Goal: Task Accomplishment & Management: Manage account settings

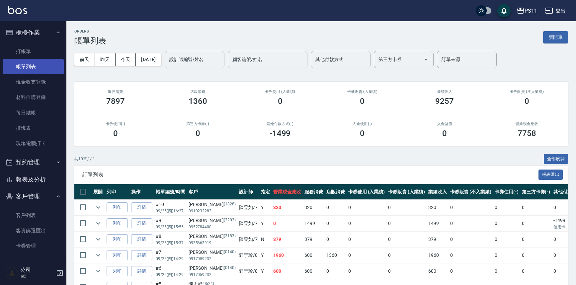
scroll to position [65, 0]
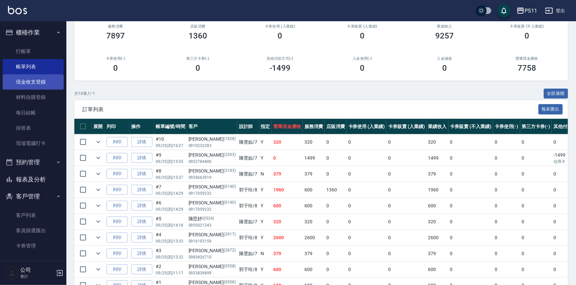
click at [37, 81] on link "現金收支登錄" at bounding box center [33, 81] width 61 height 15
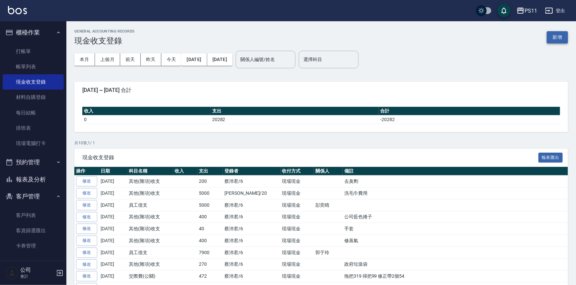
click at [560, 39] on button "新增" at bounding box center [557, 37] width 21 height 12
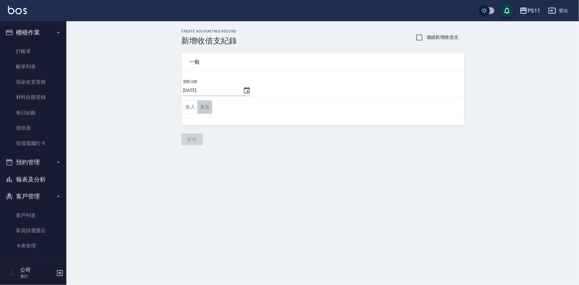
click at [202, 106] on button "支出" at bounding box center [204, 107] width 15 height 14
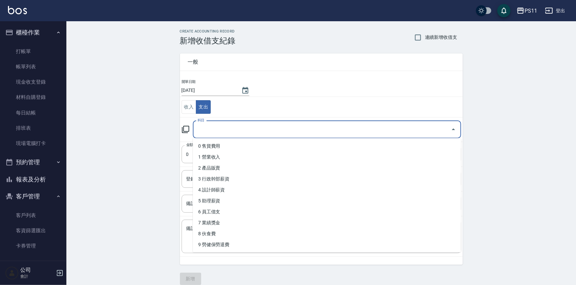
click at [247, 133] on input "科目" at bounding box center [322, 130] width 252 height 12
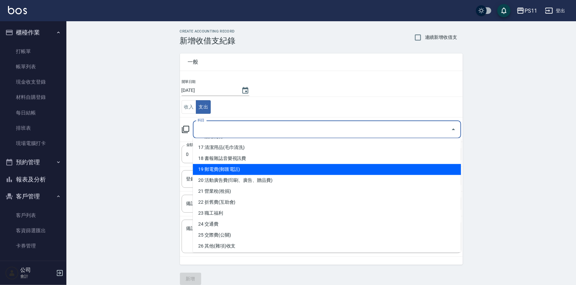
scroll to position [241, 0]
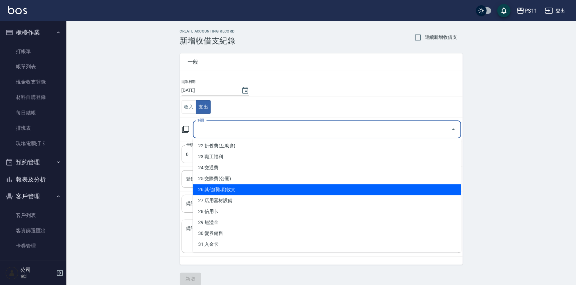
click at [232, 190] on li "26 其他(雜項)收支" at bounding box center [327, 189] width 268 height 11
type input "26 其他(雜項)收支"
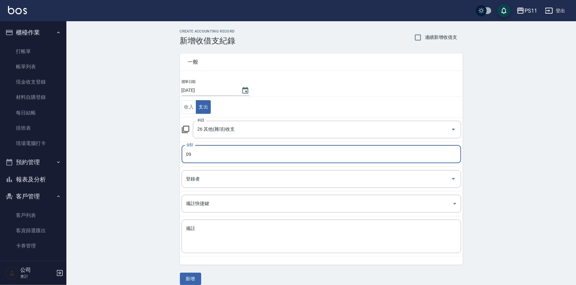
drag, startPoint x: 204, startPoint y: 151, endPoint x: 182, endPoint y: 154, distance: 22.1
click at [182, 154] on input "09" at bounding box center [321, 154] width 279 height 18
type input "9733"
click at [226, 178] on input "登錄者" at bounding box center [317, 179] width 264 height 12
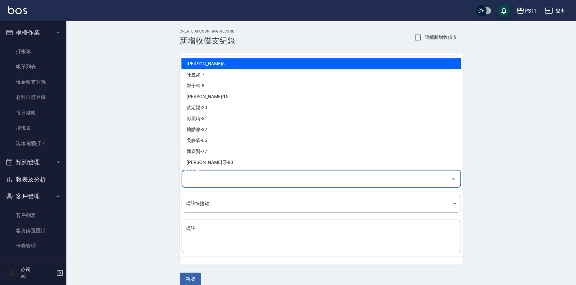
click at [197, 65] on li "[PERSON_NAME]6" at bounding box center [320, 63] width 279 height 11
type input "[PERSON_NAME]6"
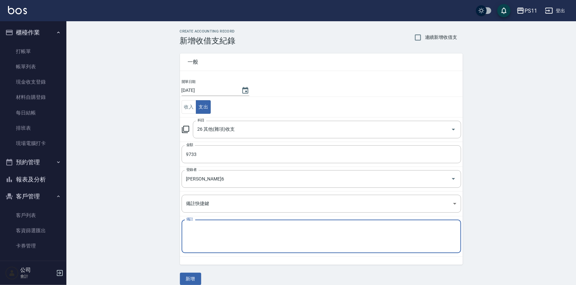
click at [218, 237] on textarea "備註" at bounding box center [321, 236] width 270 height 23
type textarea "電梯保養"
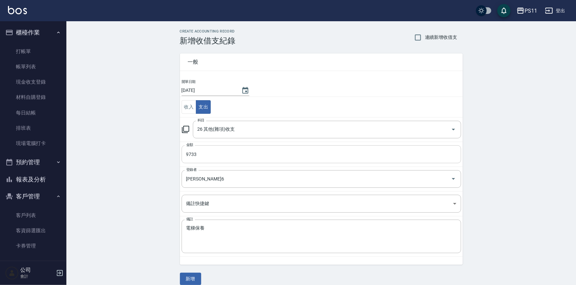
scroll to position [7, 0]
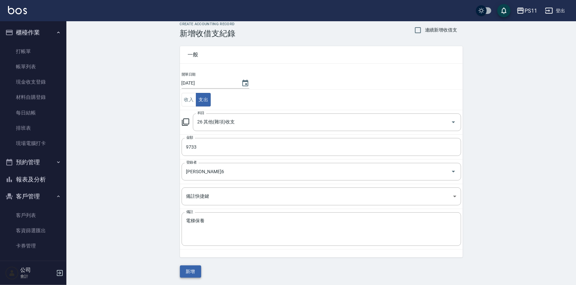
click at [188, 270] on button "新增" at bounding box center [190, 272] width 21 height 12
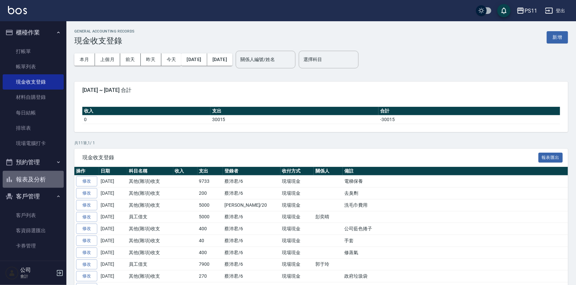
click at [50, 183] on button "報表及分析" at bounding box center [33, 179] width 61 height 17
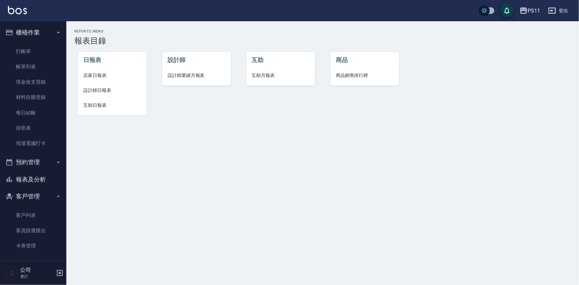
click at [107, 87] on span "設計師日報表" at bounding box center [112, 90] width 58 height 7
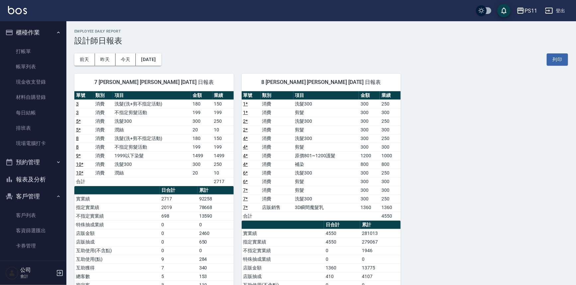
click at [492, 244] on div "7 [PERSON_NAME] [PERSON_NAME] [DATE] 日報表 單號 類別 項目 金額 業績 3 消費 洗髮(洗+剪不指定活動) 180 1…" at bounding box center [317, 216] width 502 height 301
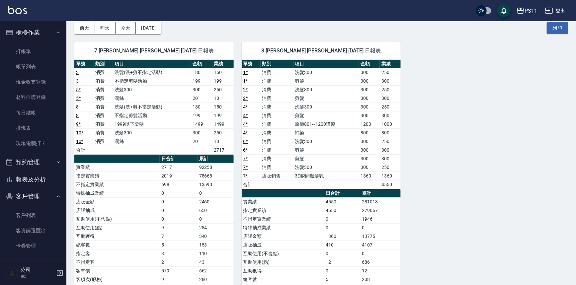
scroll to position [28, 0]
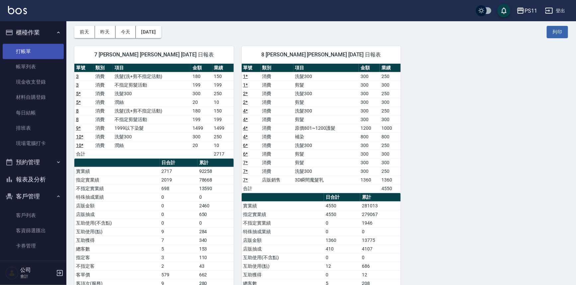
click at [26, 56] on link "打帳單" at bounding box center [33, 51] width 61 height 15
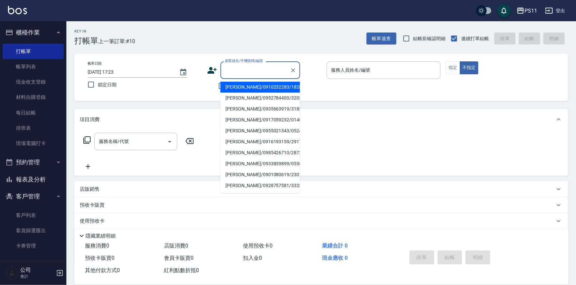
click at [250, 68] on input "顧客姓名/手機號碼/編號" at bounding box center [255, 70] width 64 height 12
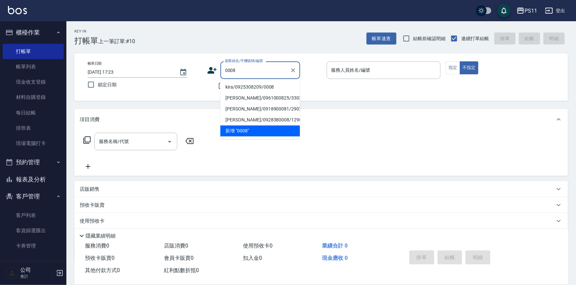
click at [265, 88] on li "kira/0925308209/0008" at bounding box center [260, 87] width 80 height 11
type input "kira/0925308209/0008"
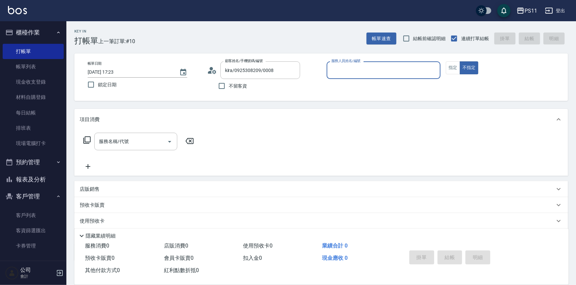
click at [365, 69] on input "服務人員姓名/編號" at bounding box center [384, 70] width 108 height 12
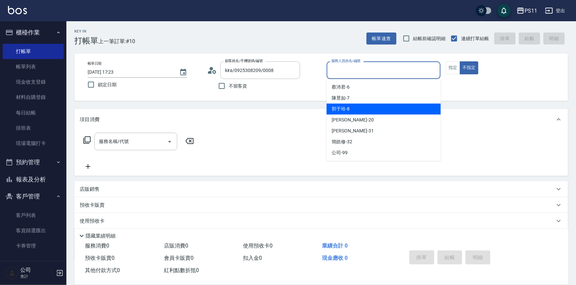
click at [373, 105] on div "郭于玲 -8" at bounding box center [384, 109] width 114 height 11
type input "郭于玲-8"
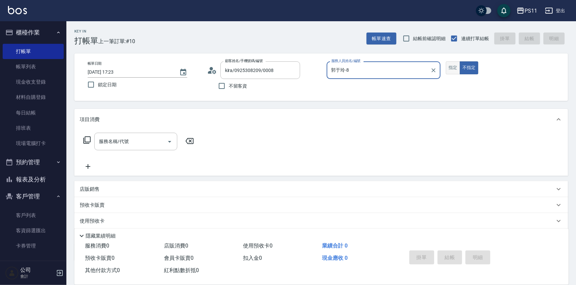
click at [456, 73] on button "指定" at bounding box center [453, 67] width 14 height 13
click at [157, 141] on input "服務名稱/代號" at bounding box center [130, 142] width 67 height 12
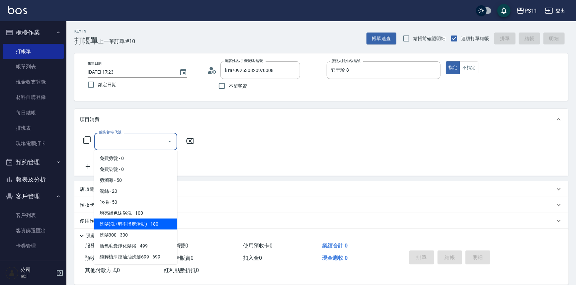
scroll to position [30, 0]
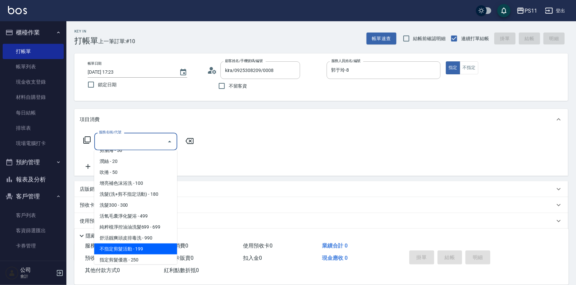
click at [154, 245] on span "不指定剪髮活動 - 199" at bounding box center [135, 249] width 83 height 11
type input "不指定剪髮活動(2199)"
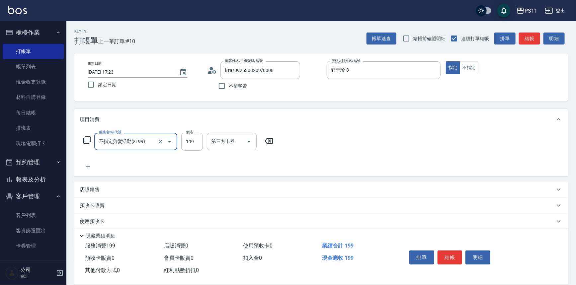
click at [252, 156] on div "服務名稱/代號 不指定剪髮活動(2199) 服務名稱/代號 價格 199 價格 第三方卡券 第三方卡券" at bounding box center [178, 152] width 197 height 38
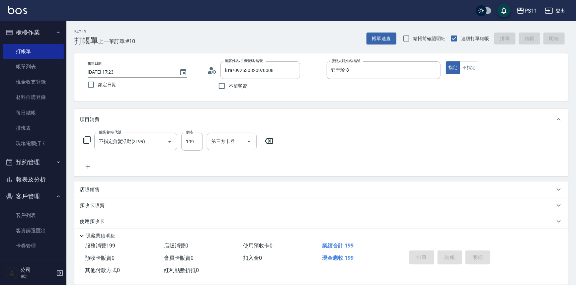
type input "[DATE] 17:24"
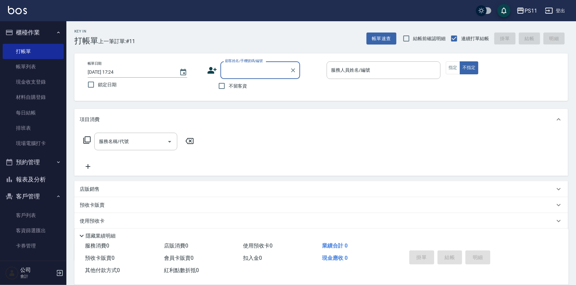
click at [268, 63] on div "顧客姓名/手機號碼/編號" at bounding box center [260, 70] width 80 height 18
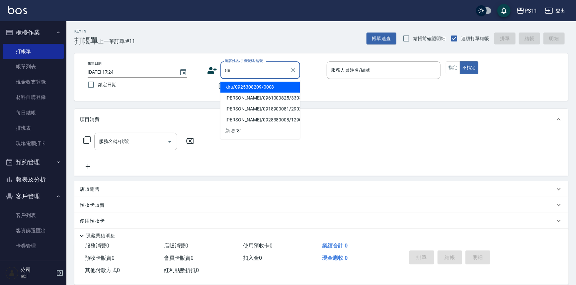
type input "88"
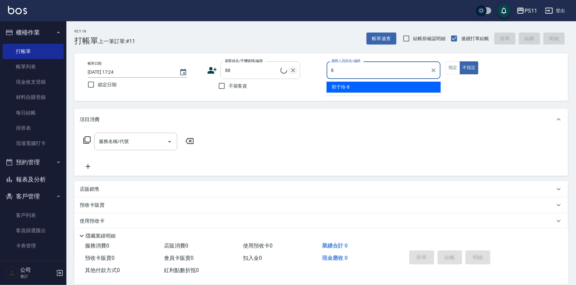
click at [291, 70] on icon "Clear" at bounding box center [293, 70] width 7 height 7
type input "8"
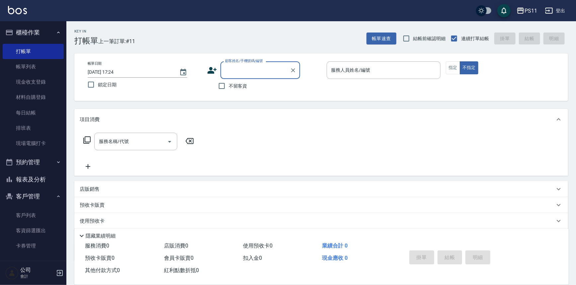
click at [272, 72] on input "顧客姓名/手機號碼/編號" at bounding box center [255, 70] width 64 height 12
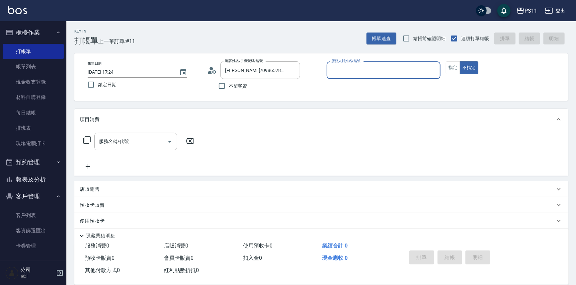
type input "郭魚鱗/0325308409/8"
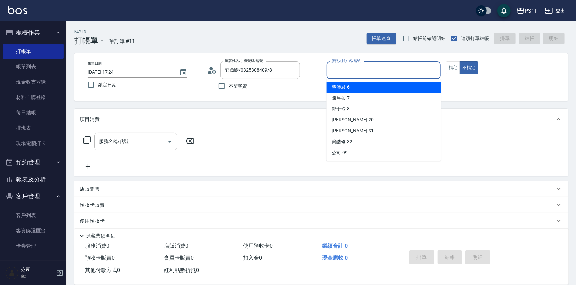
click at [360, 71] on input "服務人員姓名/編號" at bounding box center [384, 70] width 108 height 12
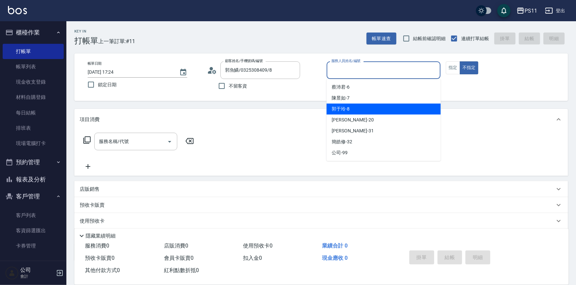
drag, startPoint x: 362, startPoint y: 109, endPoint x: 361, endPoint y: 118, distance: 10.0
click at [362, 110] on div "郭于玲 -8" at bounding box center [384, 109] width 114 height 11
type input "郭于玲-8"
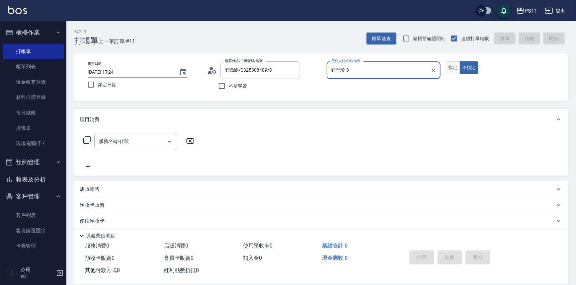
click at [455, 69] on button "指定" at bounding box center [453, 67] width 14 height 13
click at [86, 138] on icon at bounding box center [87, 140] width 8 height 8
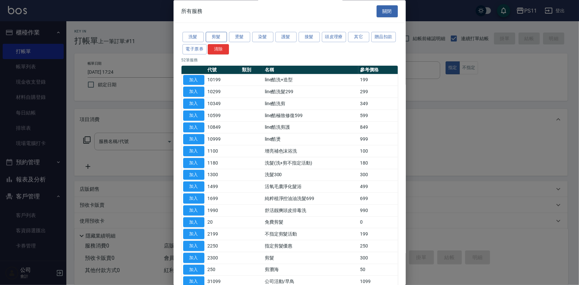
click at [222, 39] on button "剪髮" at bounding box center [216, 37] width 21 height 10
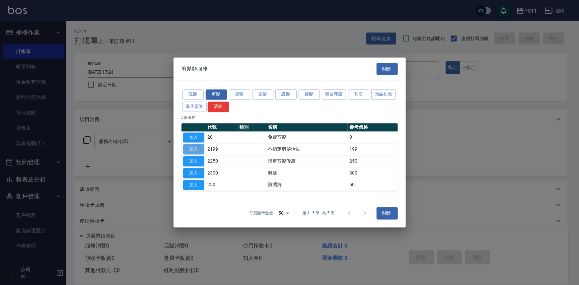
click at [195, 150] on button "加入" at bounding box center [193, 149] width 21 height 10
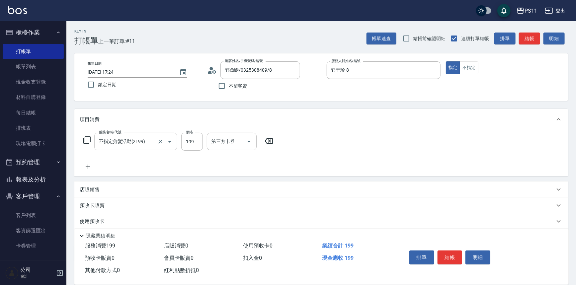
click at [172, 138] on icon "Open" at bounding box center [170, 142] width 8 height 8
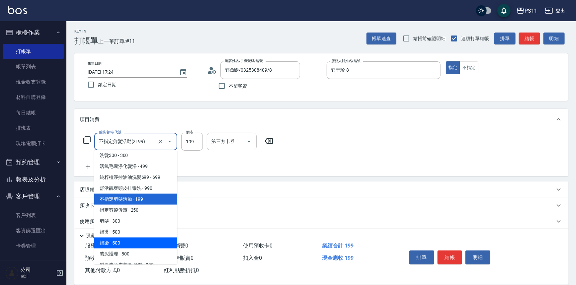
scroll to position [80, 0]
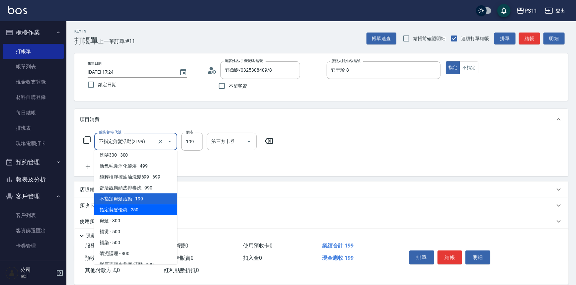
click at [143, 206] on span "指定剪髮優惠 - 250" at bounding box center [135, 209] width 83 height 11
type input "指定剪髮優惠(2250)"
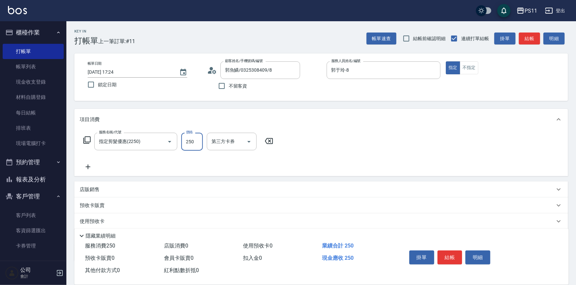
click at [190, 145] on input "250" at bounding box center [192, 142] width 22 height 18
type input "200"
click at [442, 255] on button "結帳" at bounding box center [449, 258] width 25 height 14
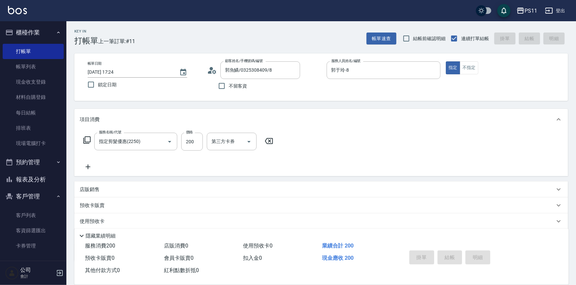
type input "[DATE] 17:33"
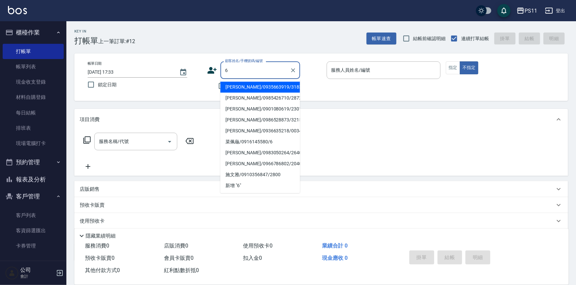
type input "[PERSON_NAME]/0935663919/3183"
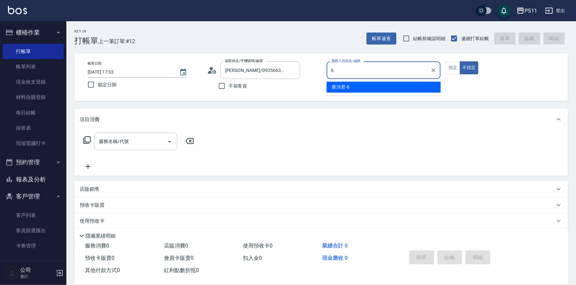
type input "[PERSON_NAME]6"
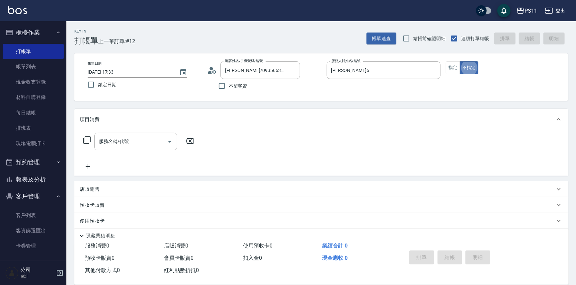
type button "false"
type input "菜佩龜/0916145580/6"
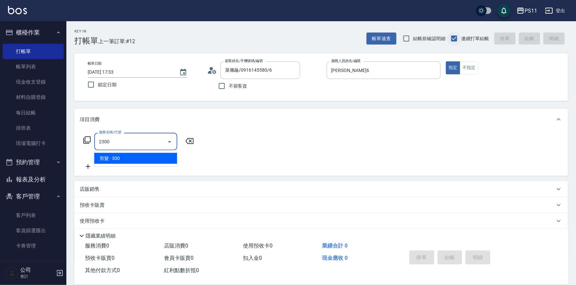
type input "剪髮(2300)"
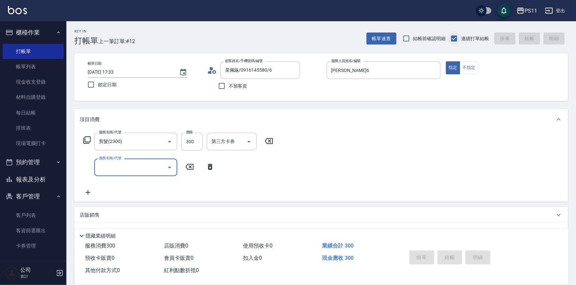
type input "[DATE] 17:39"
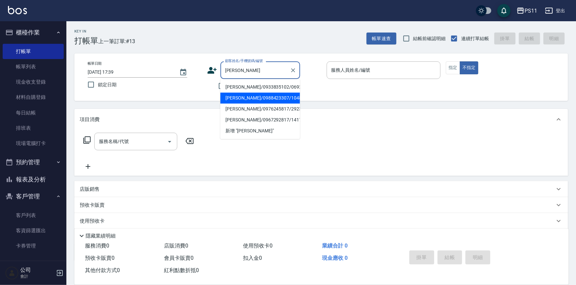
click at [283, 99] on li "[PERSON_NAME]/0988423307/1048" at bounding box center [260, 98] width 80 height 11
type input "[PERSON_NAME]/0988423307/1048"
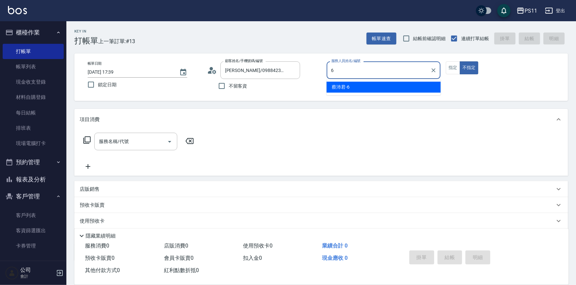
type input "[PERSON_NAME]6"
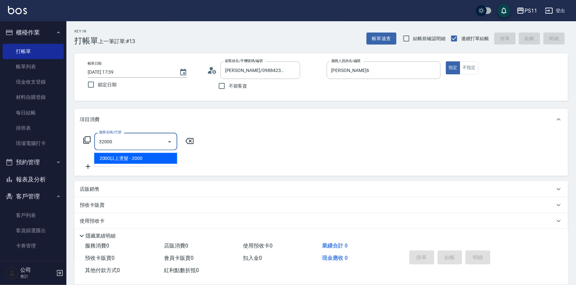
type input "2000以上燙髮(32000)"
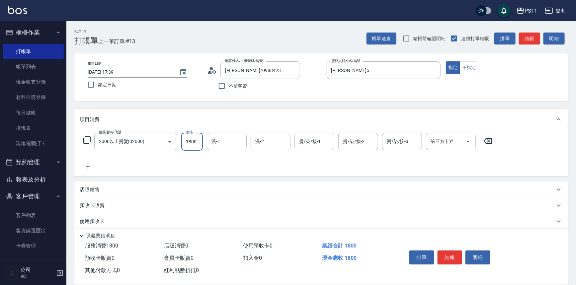
click at [192, 140] on input "1800" at bounding box center [192, 142] width 22 height 18
drag, startPoint x: 195, startPoint y: 140, endPoint x: 182, endPoint y: 144, distance: 13.2
click at [184, 143] on input "1800" at bounding box center [192, 142] width 22 height 18
type input "1800"
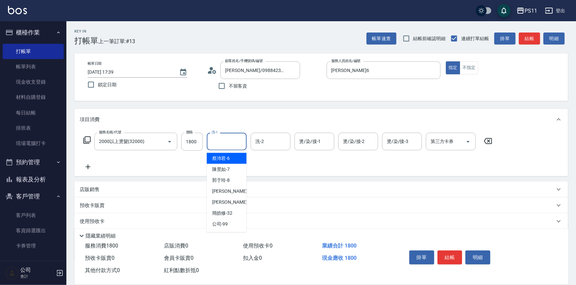
click at [214, 143] on input "洗-1" at bounding box center [227, 142] width 34 height 12
type input "[PERSON_NAME]-20"
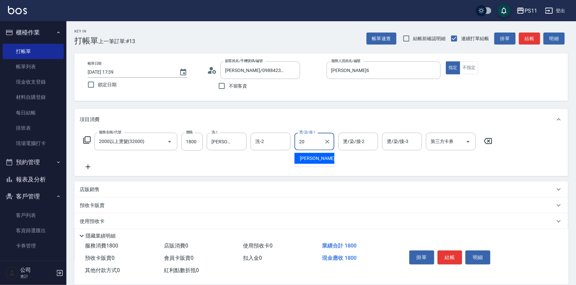
type input "[PERSON_NAME]-20"
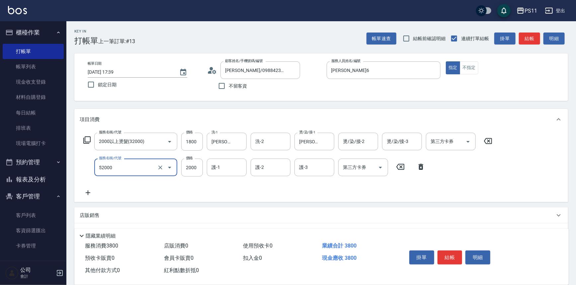
type input "原價1501~2000護髮(52000)"
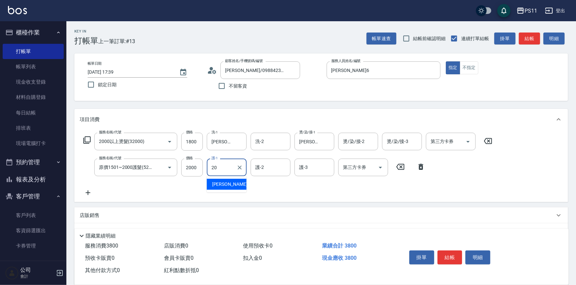
type input "[PERSON_NAME]-20"
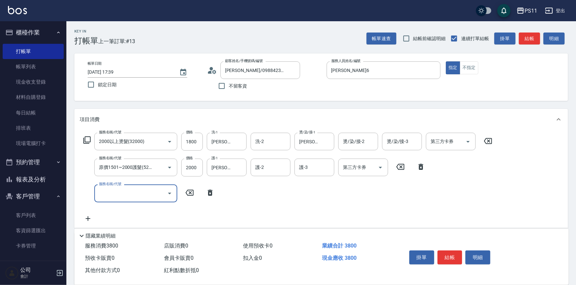
scroll to position [0, 0]
type input "補染(4500)"
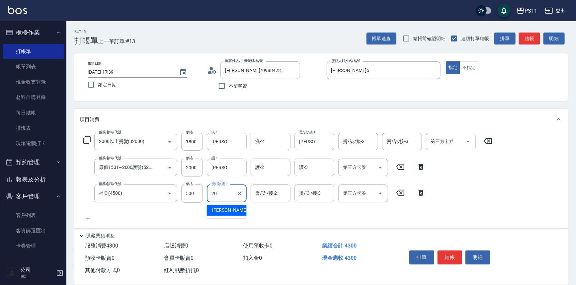
type input "[PERSON_NAME]-20"
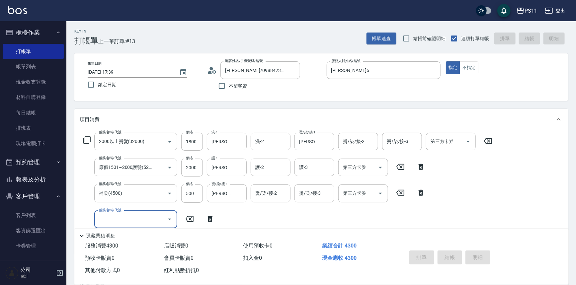
type input "[DATE] 17:41"
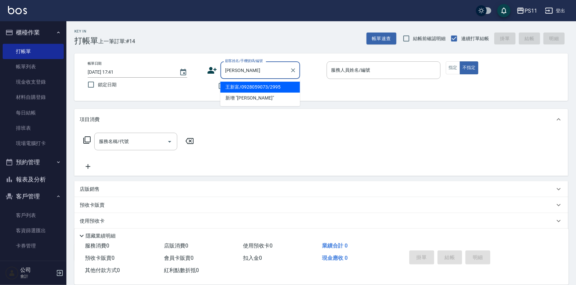
click at [246, 85] on li "王新富/0928059073/2995" at bounding box center [260, 87] width 80 height 11
type input "王新富/0928059073/2995"
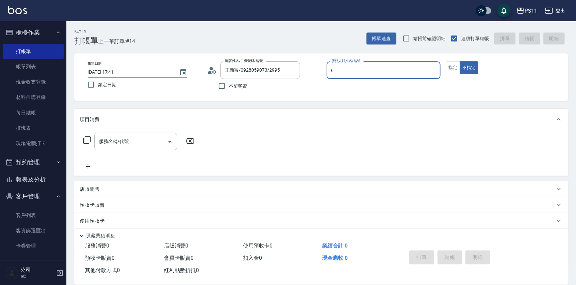
type input "[PERSON_NAME]6"
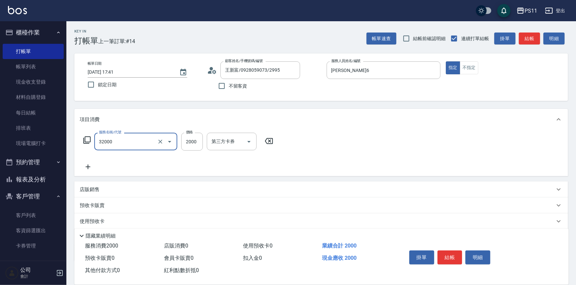
type input "2000以上燙髮(32000)"
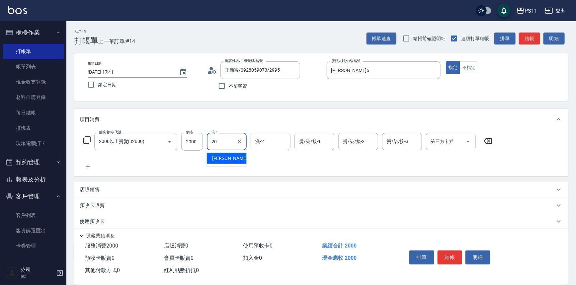
type input "[PERSON_NAME]-20"
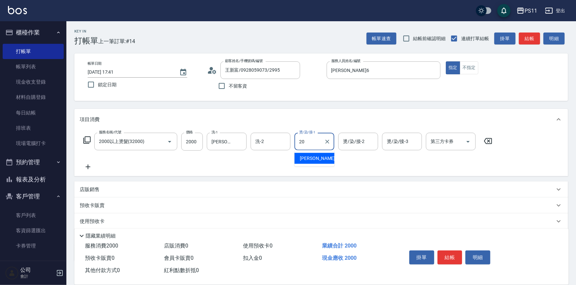
type input "[PERSON_NAME]-20"
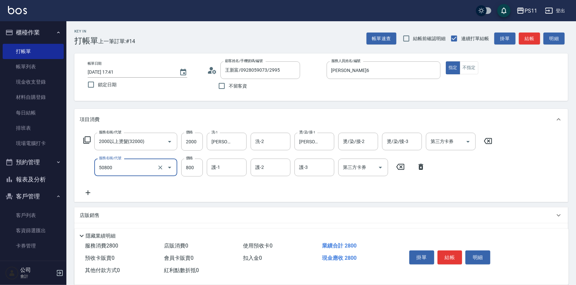
type input "原價401~800護髮(50800)"
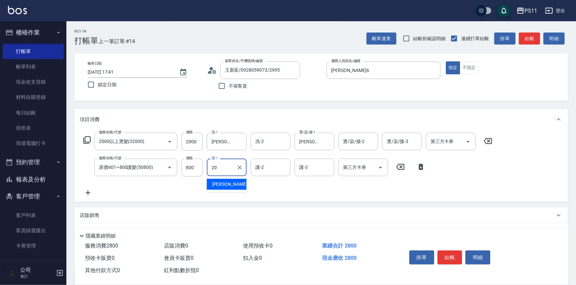
type input "[PERSON_NAME]-20"
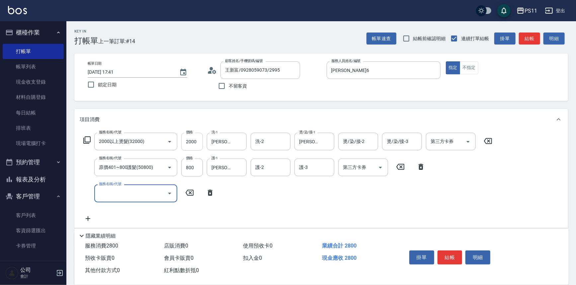
click at [201, 141] on input "2000" at bounding box center [192, 142] width 22 height 18
type input "2500"
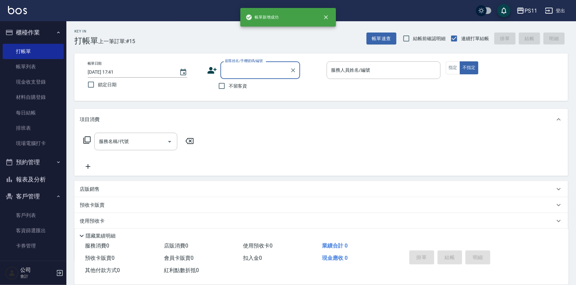
click at [36, 180] on button "報表及分析" at bounding box center [33, 179] width 61 height 17
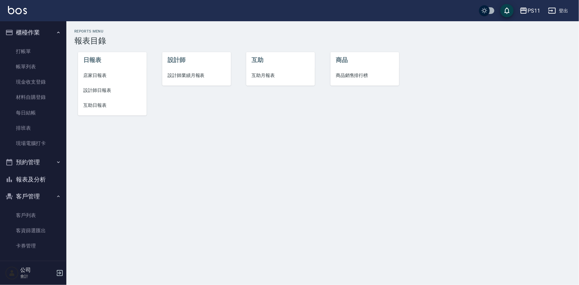
click at [91, 87] on span "設計師日報表" at bounding box center [112, 90] width 58 height 7
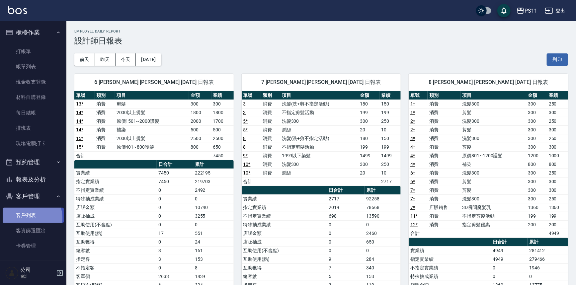
click at [27, 218] on link "客戶列表" at bounding box center [33, 215] width 61 height 15
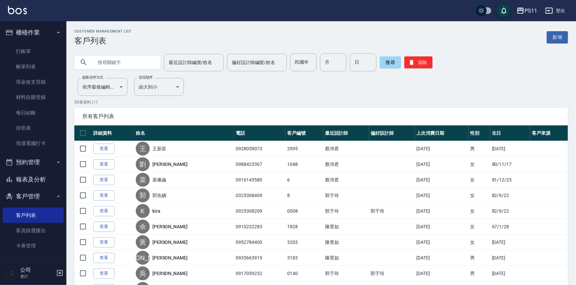
click at [561, 37] on link "新增" at bounding box center [557, 37] width 21 height 12
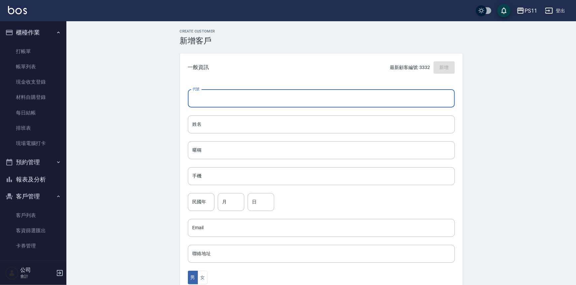
click at [288, 90] on input "代號" at bounding box center [321, 99] width 267 height 18
type input "3333"
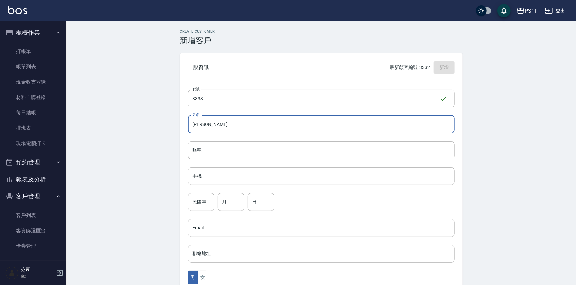
type input "[PERSON_NAME]"
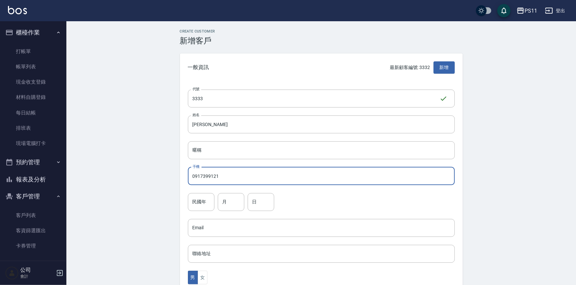
type input "0917399121"
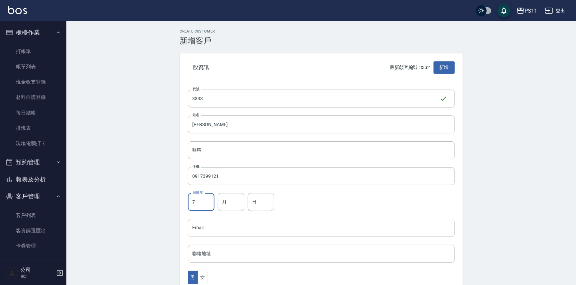
drag, startPoint x: 199, startPoint y: 197, endPoint x: 187, endPoint y: 199, distance: 12.2
click at [187, 199] on div "代號 3333 ​ 代號 姓名 [PERSON_NAME] 暱稱 暱稱 手機 0917399121 手機 民國年 7 民國年 月 月 日 日 Email Em…" at bounding box center [321, 243] width 283 height 323
type input "88"
type input "10"
type input "4"
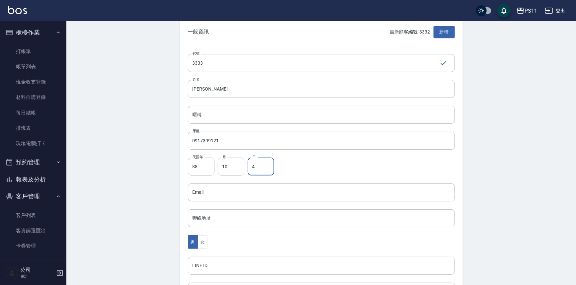
scroll to position [90, 0]
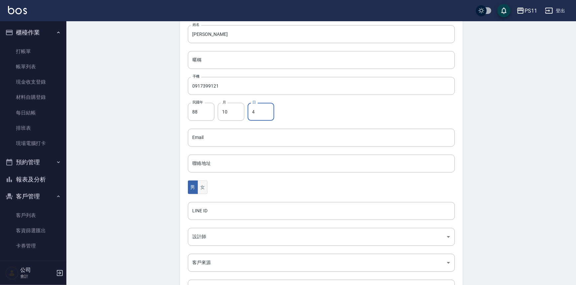
click at [201, 190] on button "女" at bounding box center [202, 188] width 10 height 14
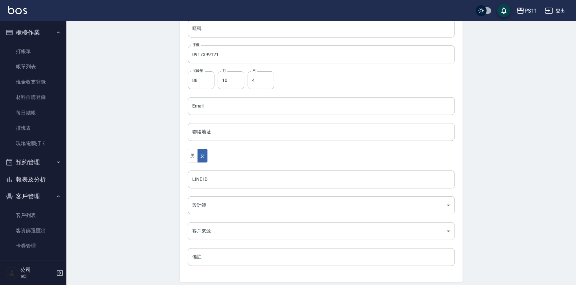
scroll to position [146, 0]
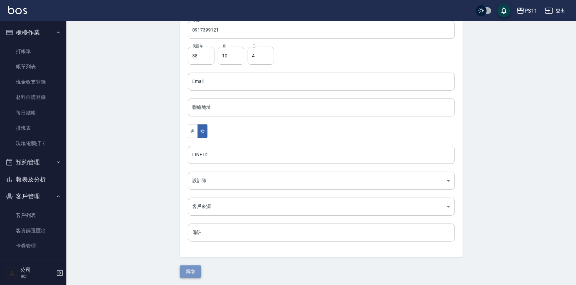
click at [190, 266] on button "新增" at bounding box center [190, 272] width 21 height 12
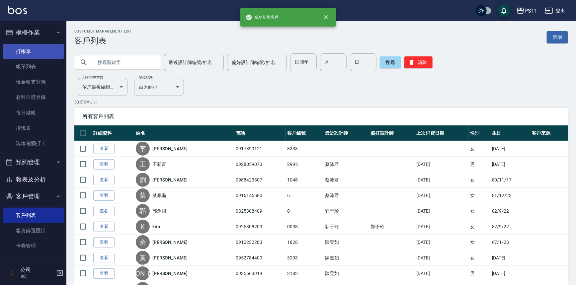
click at [27, 48] on link "打帳單" at bounding box center [33, 51] width 61 height 15
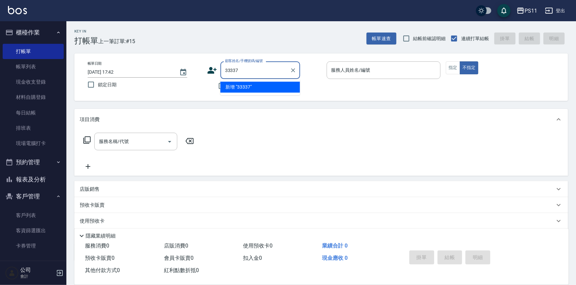
type input "33337"
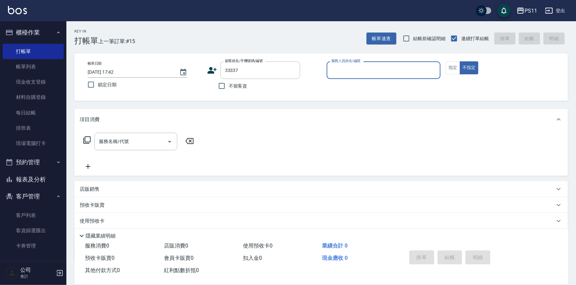
click at [460, 61] on button "不指定" at bounding box center [469, 67] width 19 height 13
type button "false"
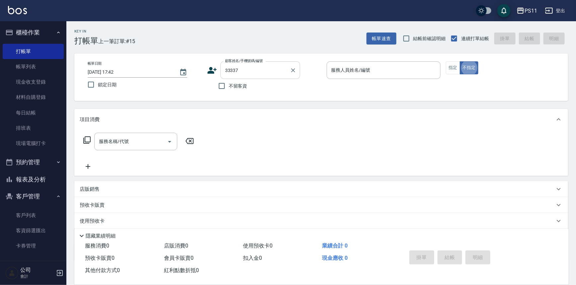
click at [286, 64] on div "33337 顧客姓名/手機號碼/編號" at bounding box center [260, 70] width 80 height 18
type input "[PERSON_NAME]/0917399121/3333"
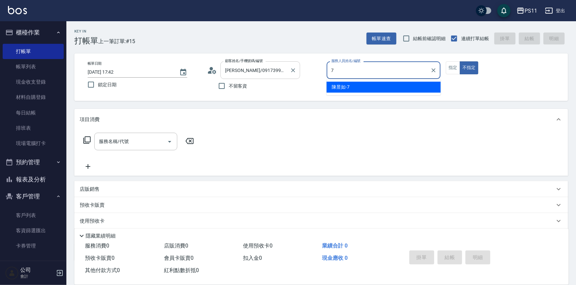
type input "陳昱如-7"
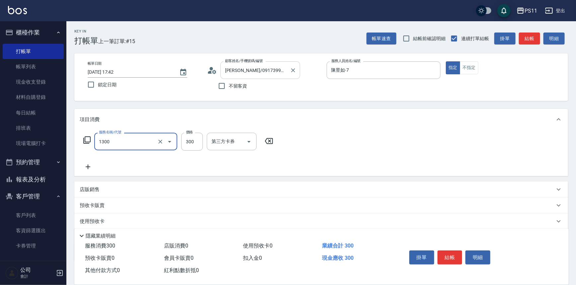
type input "洗髮300(1300)"
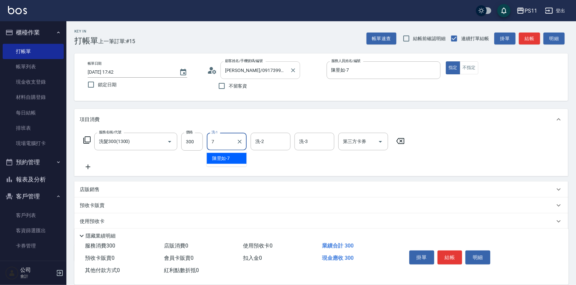
type input "陳昱如-7"
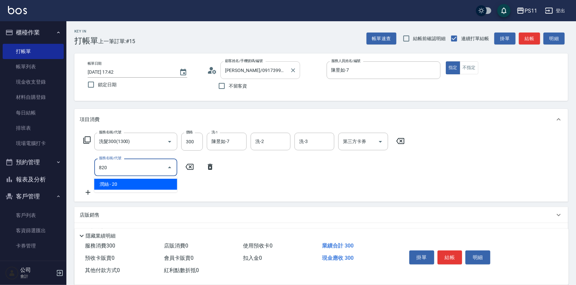
type input "潤絲(820)"
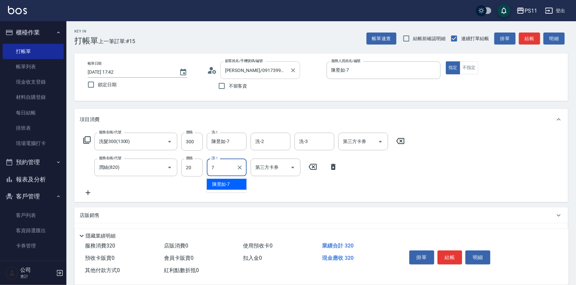
type input "陳昱如-7"
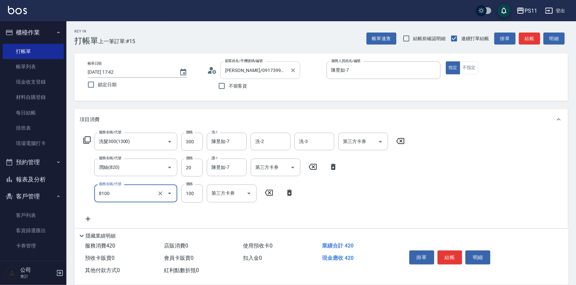
type input "電棒 夾直 玉米鬚(8100)"
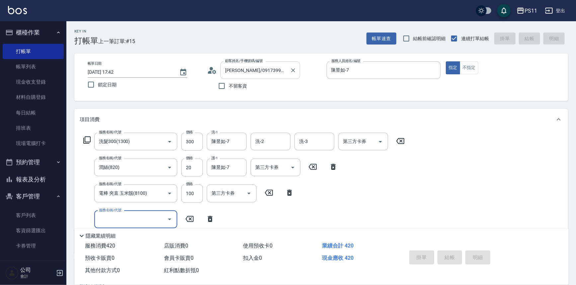
type input "[DATE] 17:43"
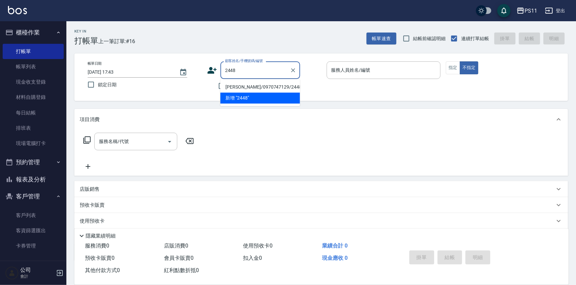
type input "[PERSON_NAME]/0970747129/2448"
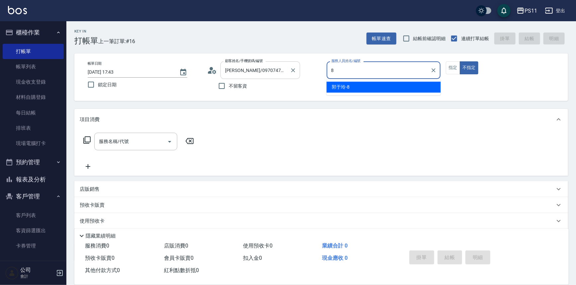
type input "郭于玲-8"
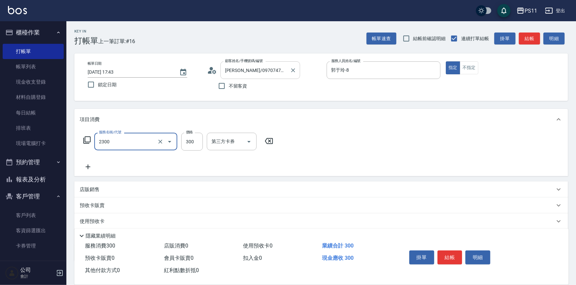
type input "剪髮(2300)"
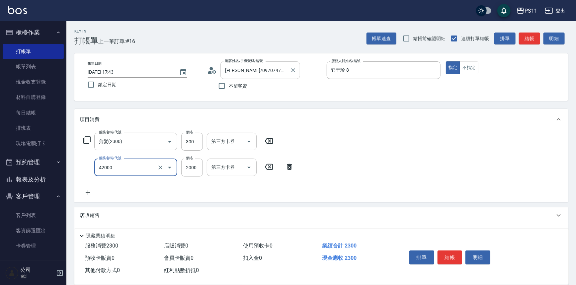
type input "2000以上染髮(42000)"
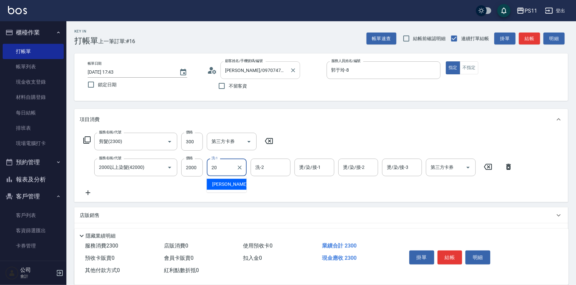
type input "[PERSON_NAME]-20"
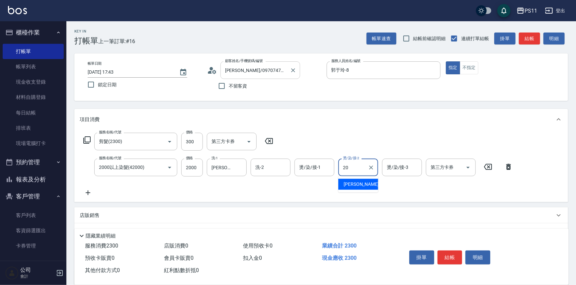
type input "[PERSON_NAME]-20"
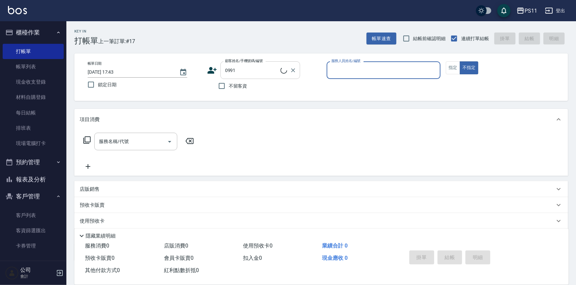
type input "[PERSON_NAME]/0973445159/0991"
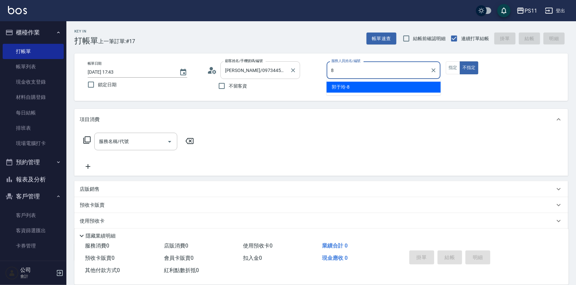
type input "郭于玲-8"
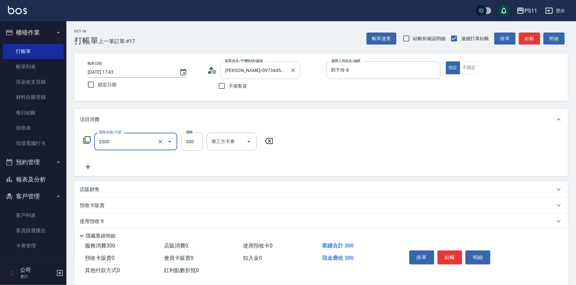
type input "剪髮(2300)"
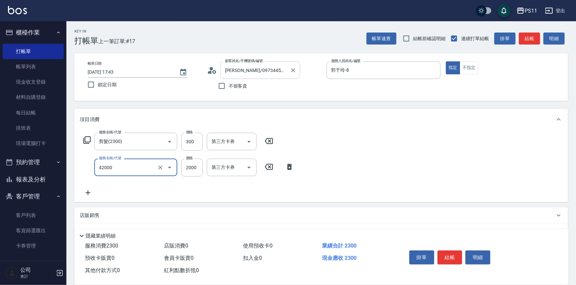
type input "2000以上染髮(42000)"
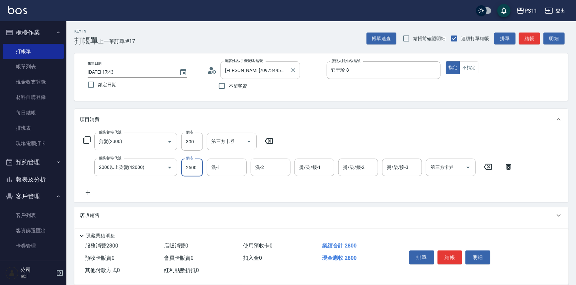
type input "2500"
type input "[PERSON_NAME]-20"
type input "陳昱如-7"
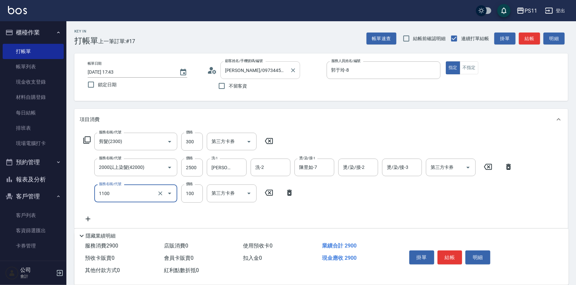
type input "增亮補色沫浴洗(1100)"
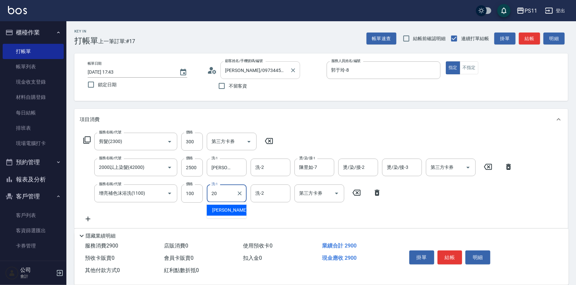
type input "[PERSON_NAME]-20"
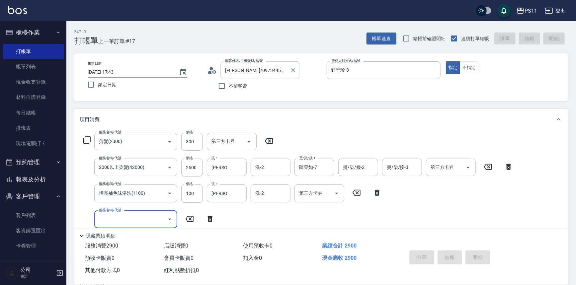
type input "[DATE] 17:44"
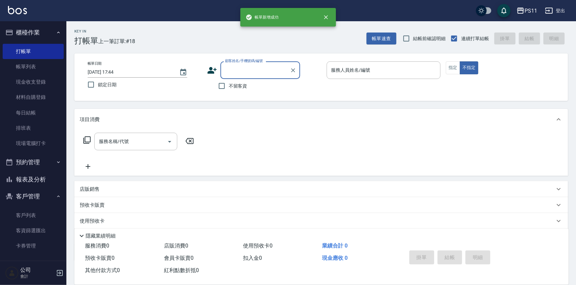
drag, startPoint x: 37, startPoint y: 180, endPoint x: 37, endPoint y: 173, distance: 7.0
click at [37, 180] on button "報表及分析" at bounding box center [33, 179] width 61 height 17
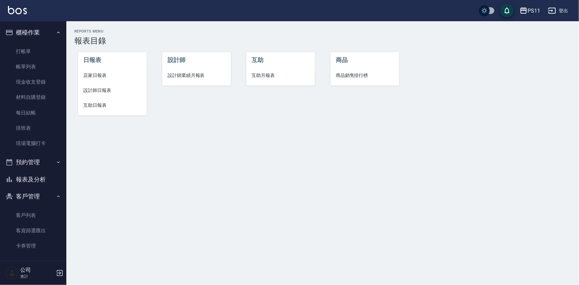
click at [110, 95] on li "設計師日報表" at bounding box center [112, 90] width 69 height 15
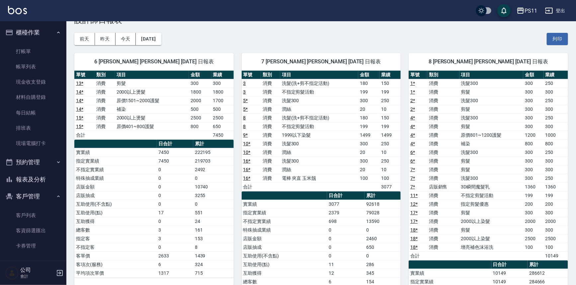
scroll to position [30, 0]
